Goal: Transaction & Acquisition: Purchase product/service

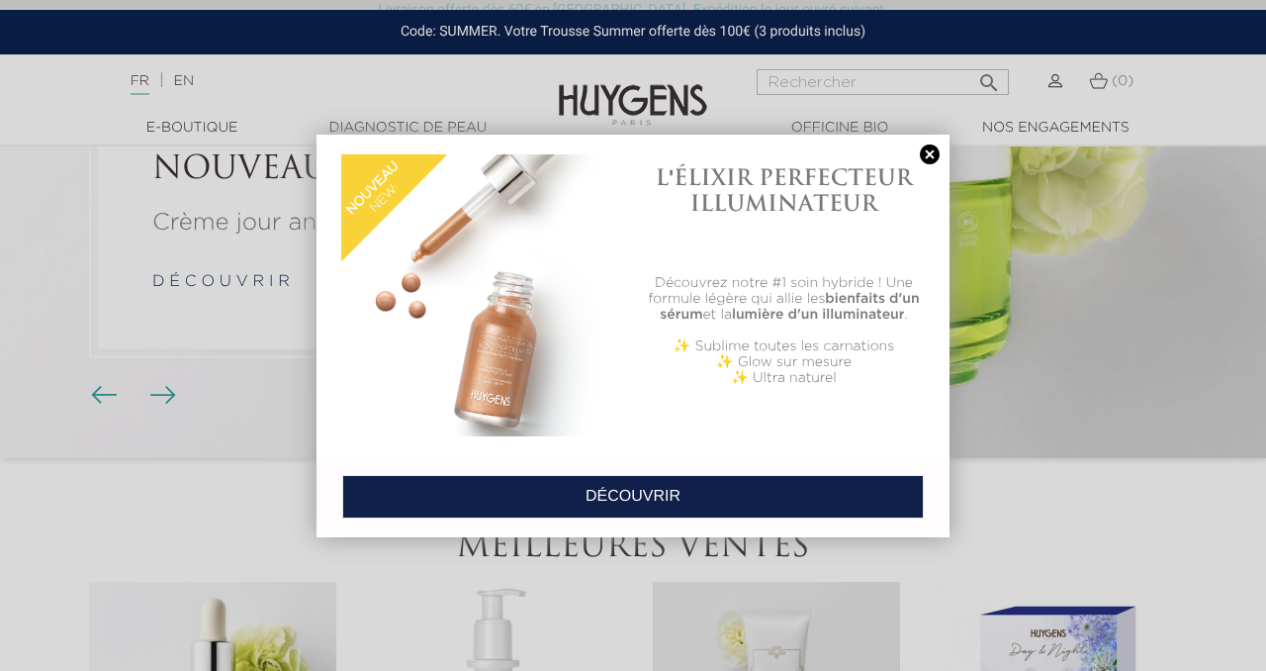
scroll to position [180, 0]
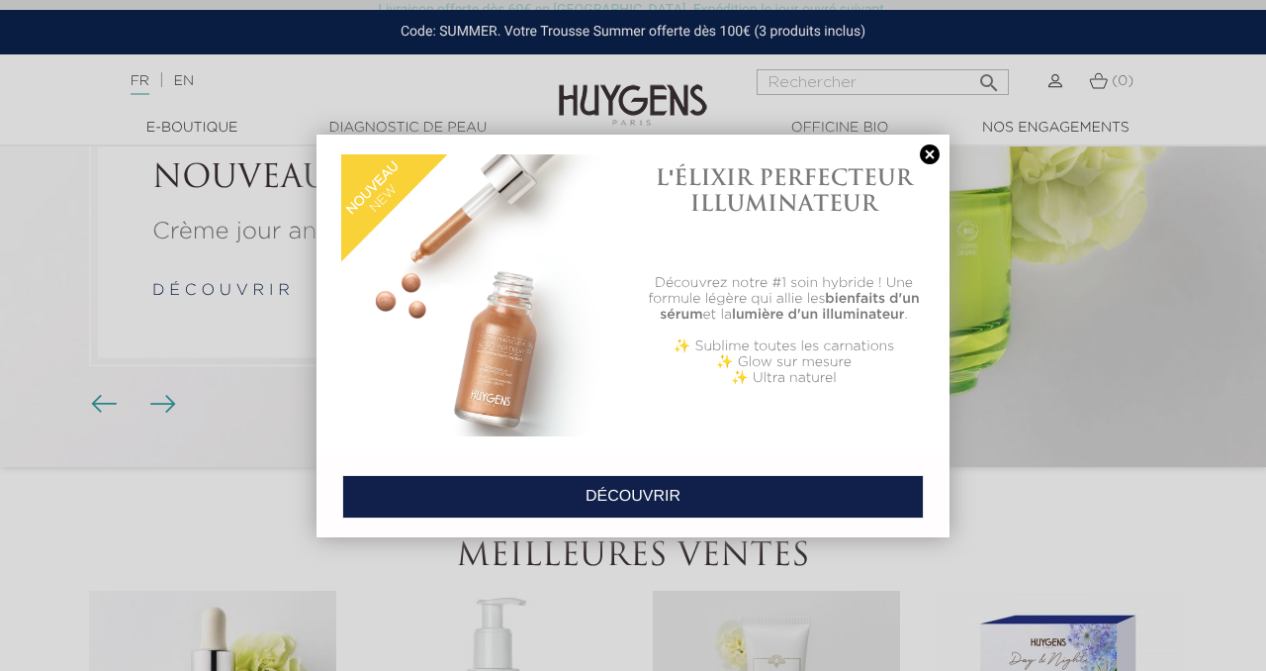
click at [925, 161] on link at bounding box center [930, 154] width 28 height 21
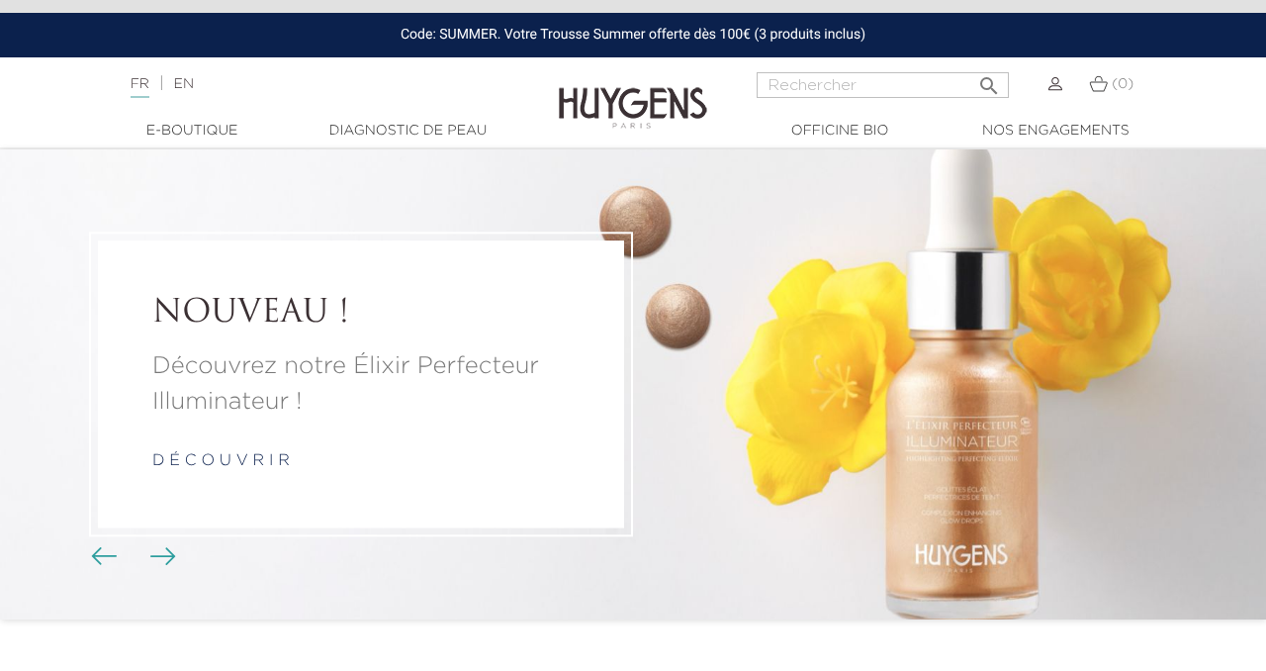
scroll to position [0, 0]
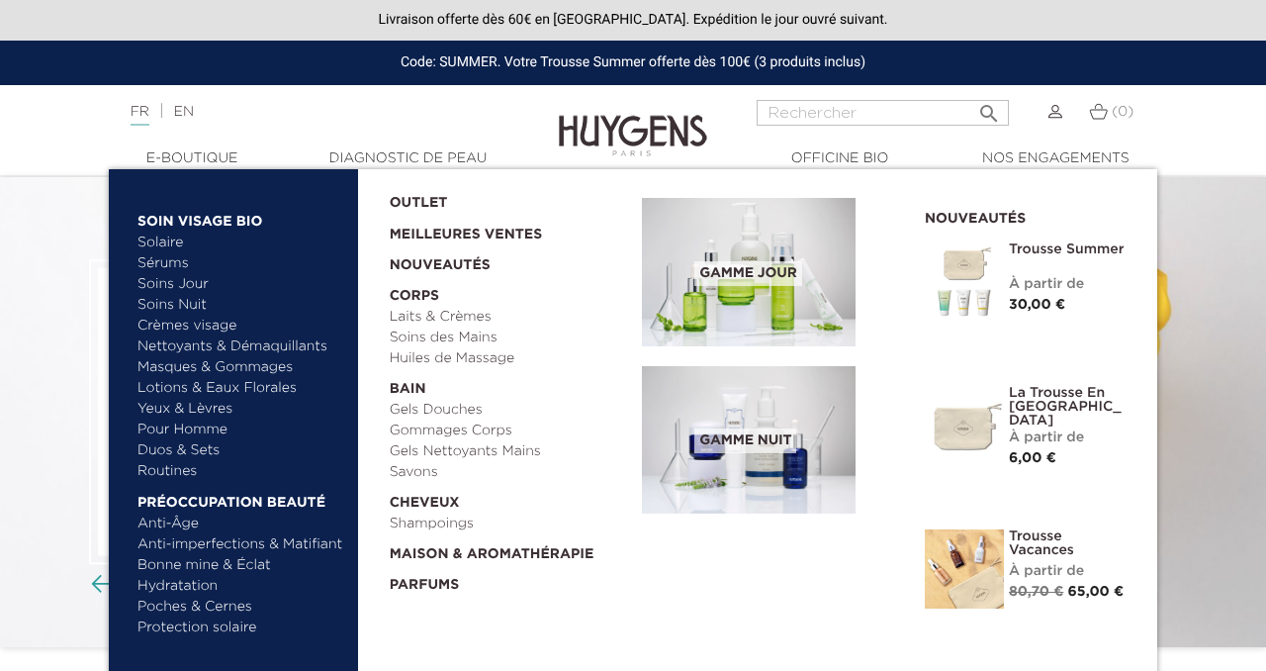
click at [154, 268] on link "Sérums" at bounding box center [240, 263] width 207 height 21
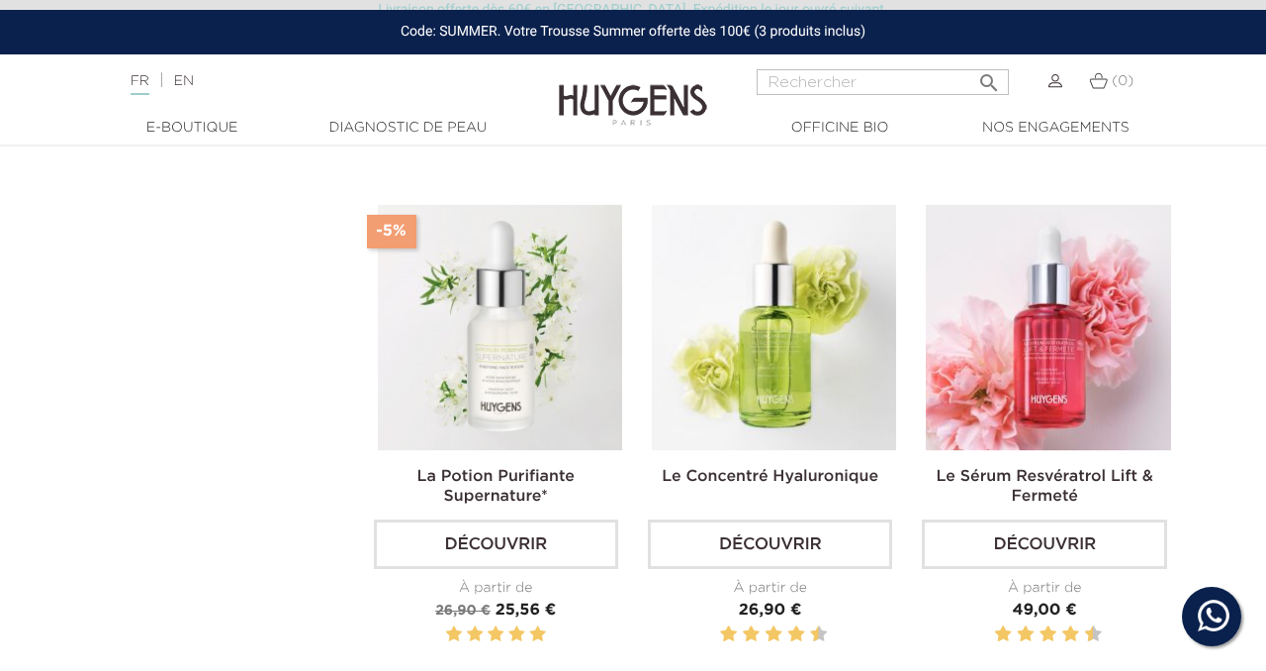
scroll to position [1029, 0]
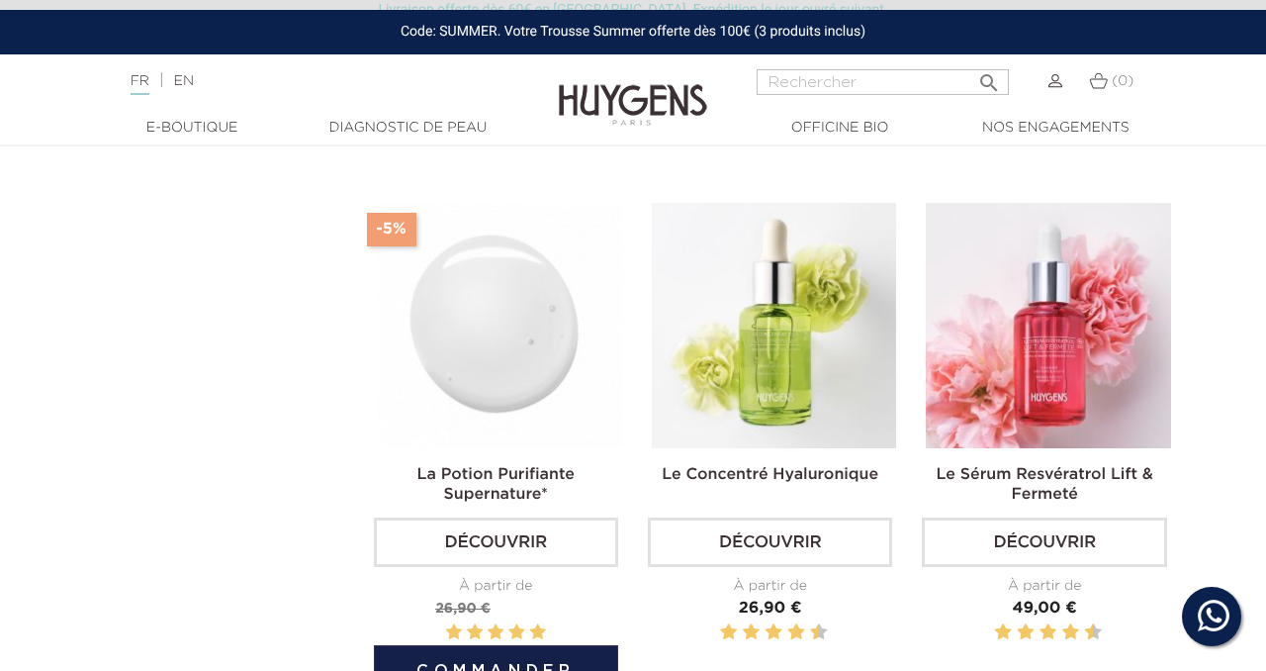
click at [492, 544] on link "Découvrir" at bounding box center [496, 541] width 244 height 49
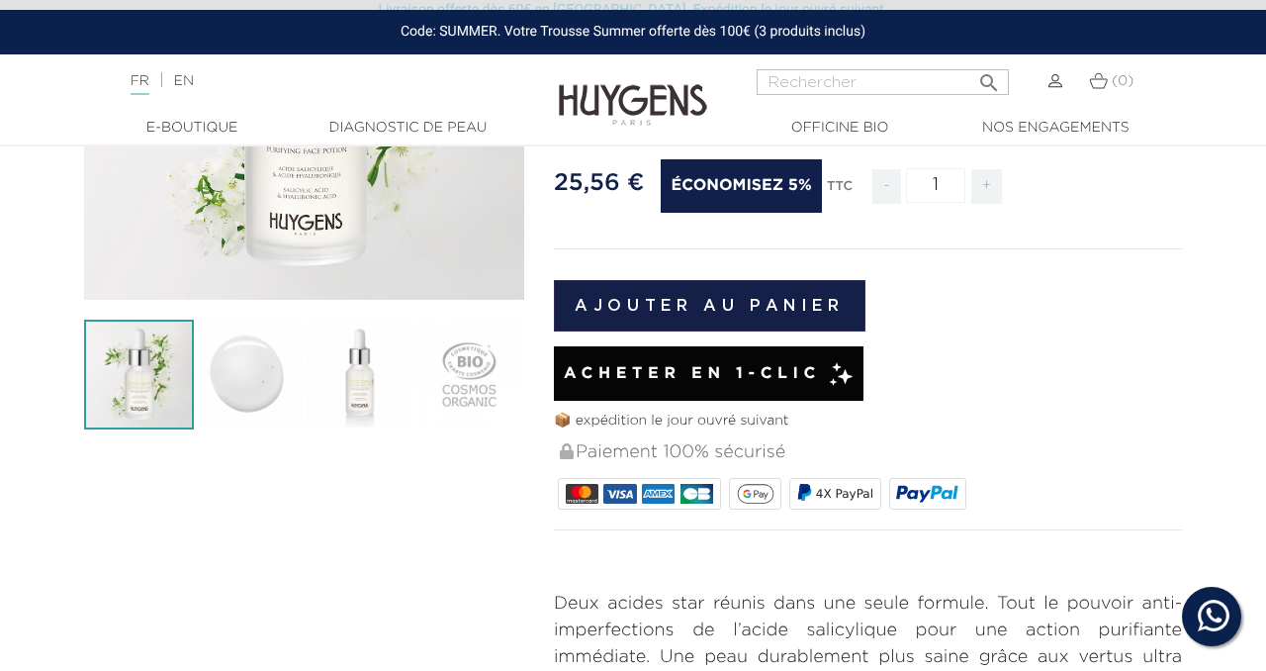
click at [693, 296] on button "Ajouter au panier" at bounding box center [710, 305] width 312 height 51
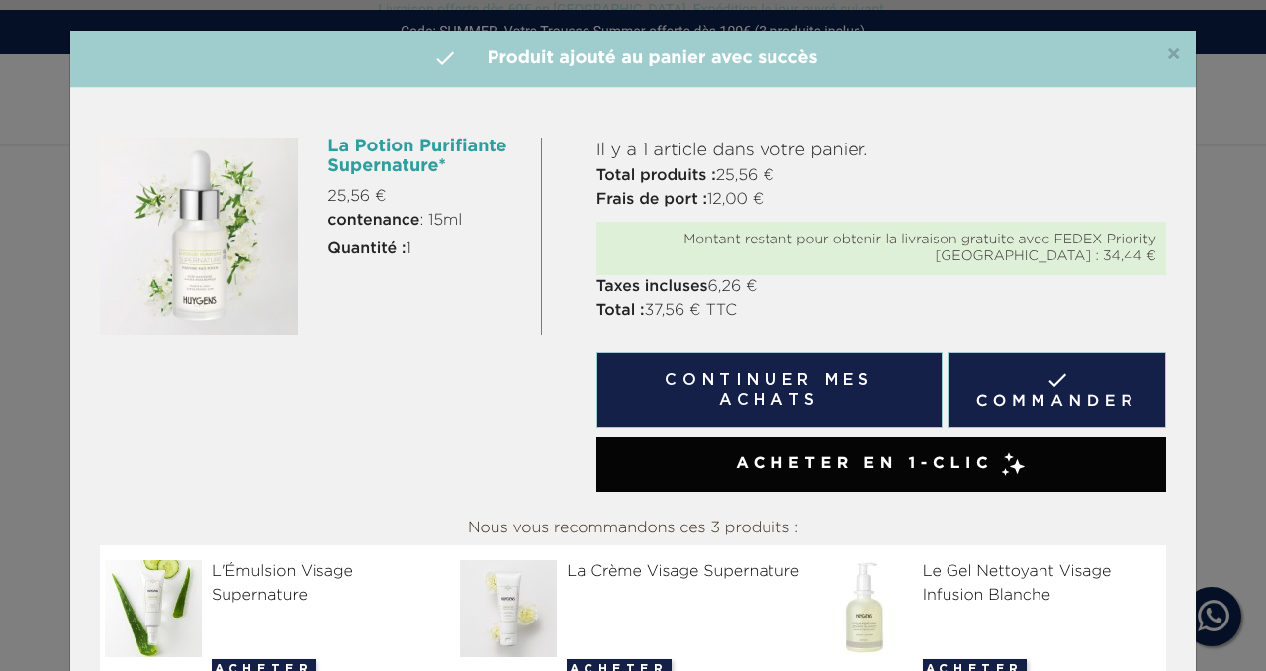
click at [1171, 58] on span "×" at bounding box center [1173, 56] width 15 height 24
